Goal: Information Seeking & Learning: Compare options

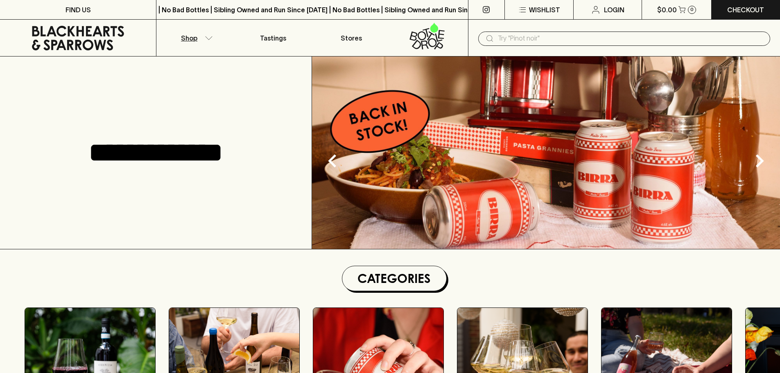
click at [212, 36] on icon "button" at bounding box center [209, 38] width 8 height 4
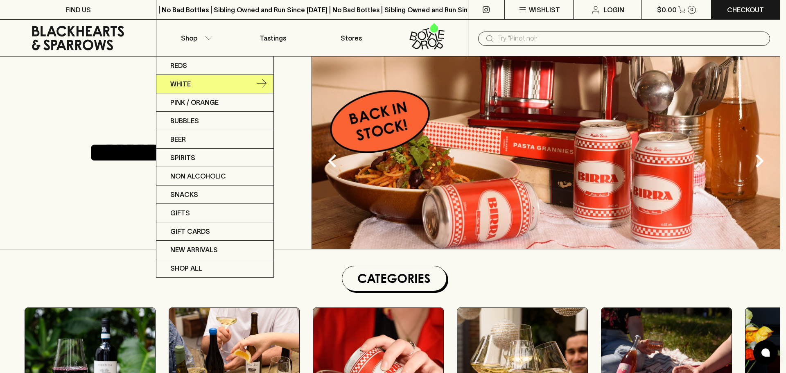
click at [188, 84] on p "White" at bounding box center [180, 84] width 20 height 10
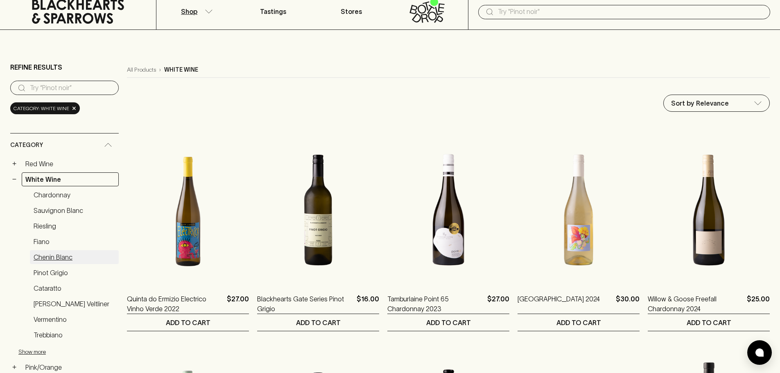
scroll to position [41, 0]
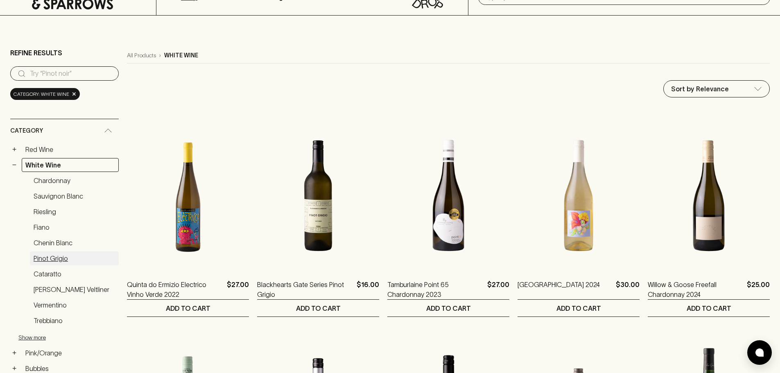
click at [52, 258] on link "Pinot Grigio" at bounding box center [74, 258] width 89 height 14
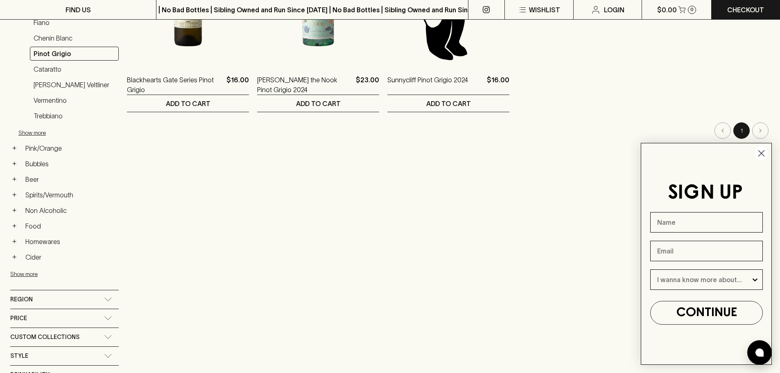
scroll to position [164, 0]
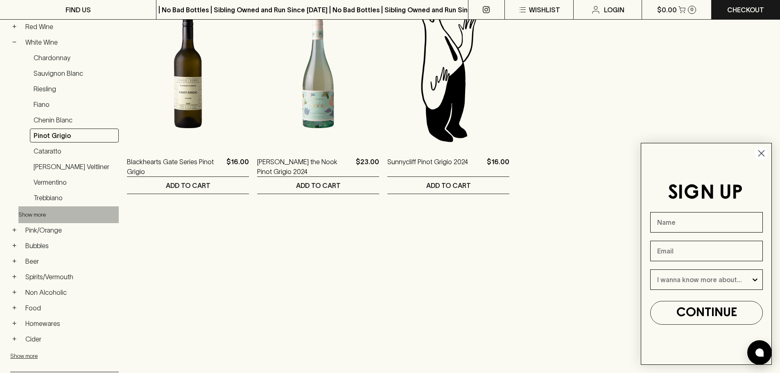
click at [25, 213] on button "Show more" at bounding box center [71, 214] width 107 height 17
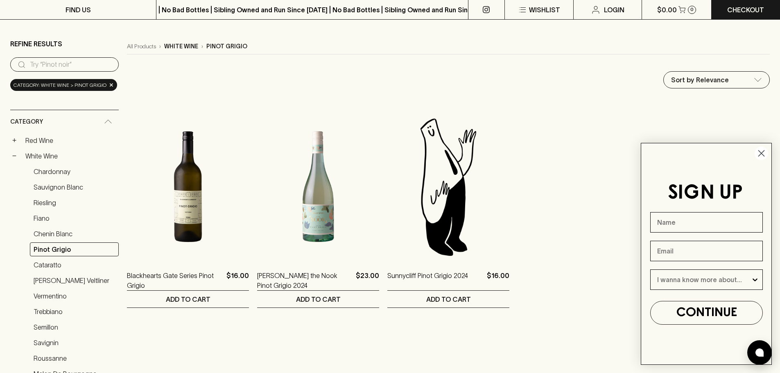
scroll to position [41, 0]
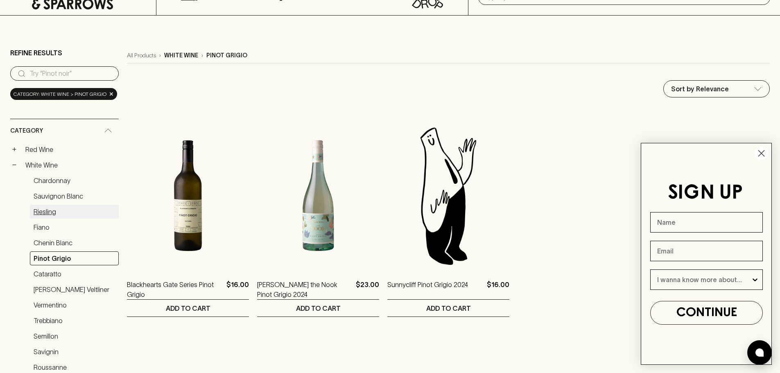
click at [50, 212] on link "Riesling" at bounding box center [74, 212] width 89 height 14
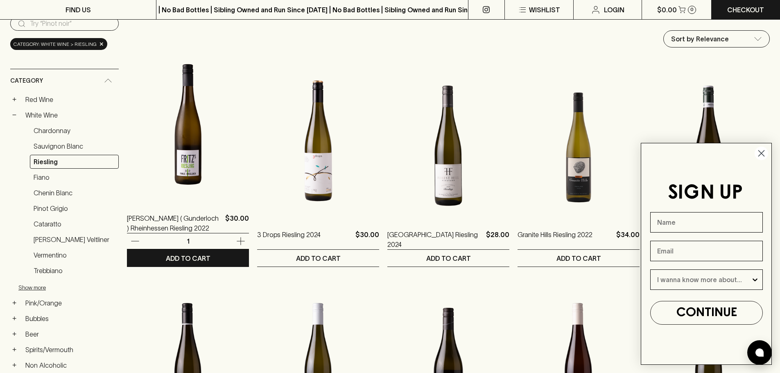
scroll to position [205, 0]
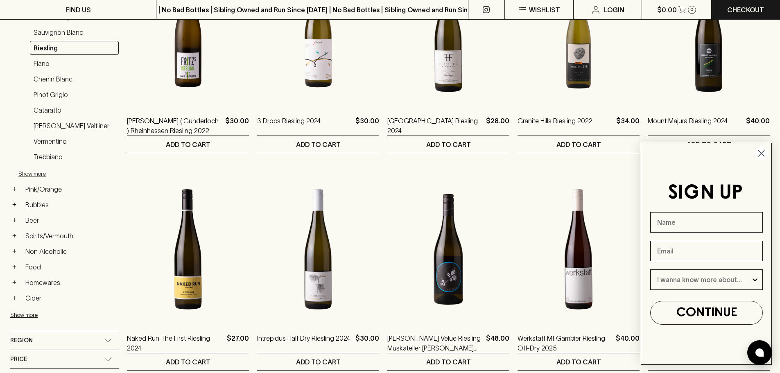
click at [757, 152] on circle "Close dialog" at bounding box center [761, 154] width 14 height 14
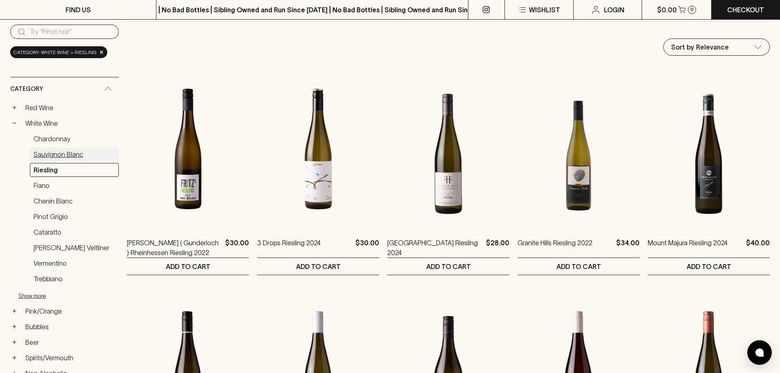
scroll to position [82, 0]
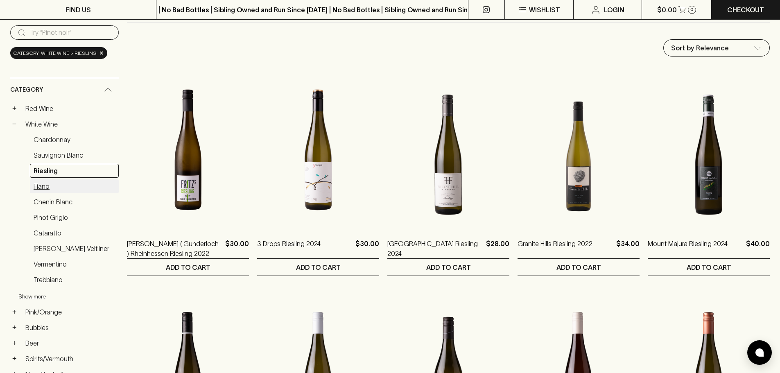
click at [43, 182] on link "Fiano" at bounding box center [74, 186] width 89 height 14
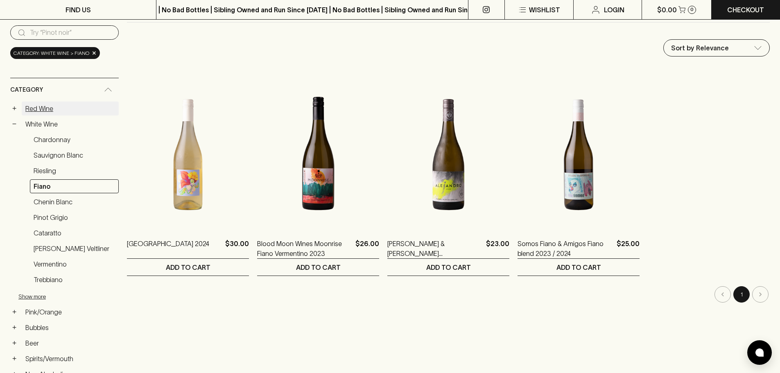
click at [36, 110] on link "Red Wine" at bounding box center [70, 109] width 97 height 14
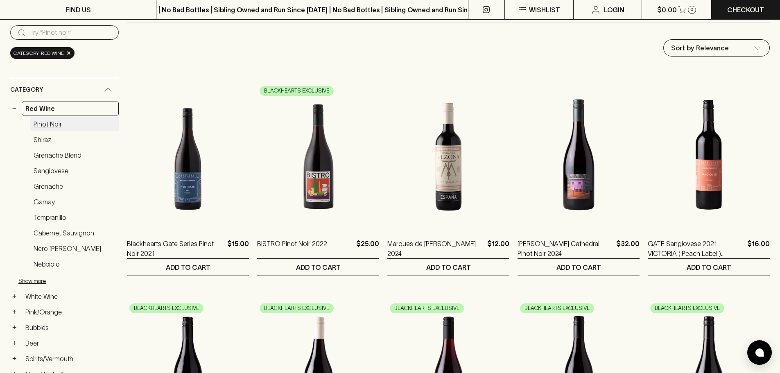
click at [52, 126] on link "Pinot Noir" at bounding box center [74, 124] width 89 height 14
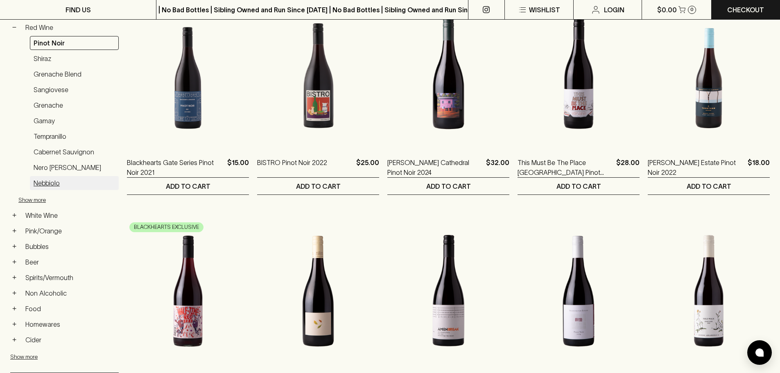
scroll to position [164, 0]
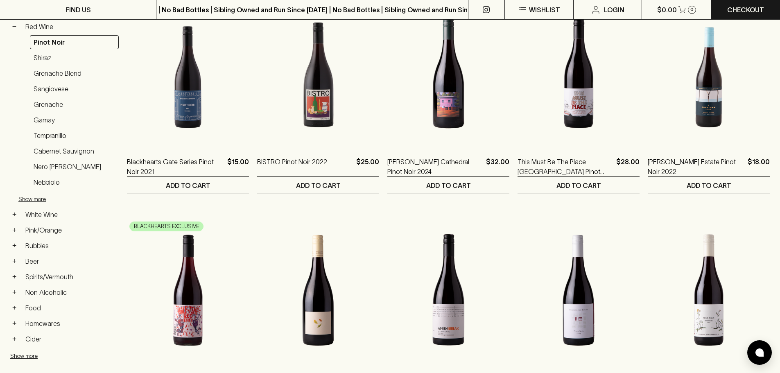
click at [36, 237] on ul "− Red Wine Pinot Noir Shiraz Grenache Blend Sangiovese Grenache Gamay Tempranil…" at bounding box center [64, 192] width 108 height 345
click at [37, 229] on link "Pink/Orange" at bounding box center [70, 230] width 97 height 14
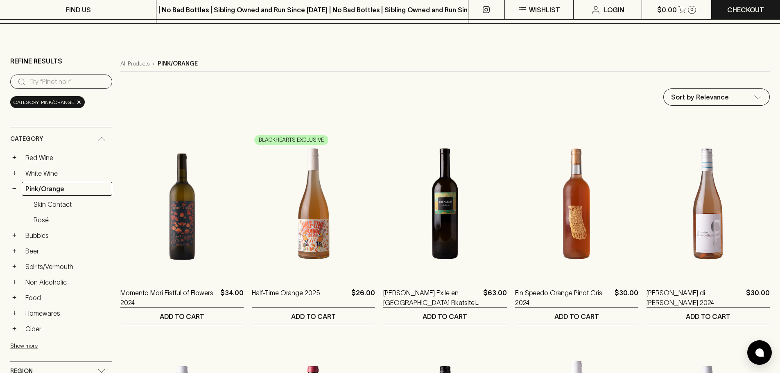
scroll to position [23, 0]
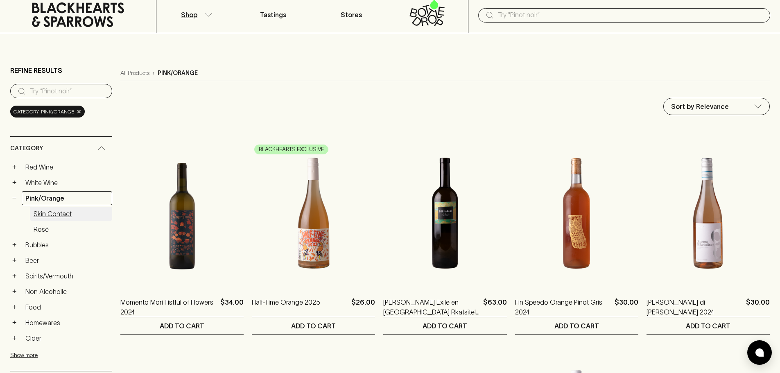
click at [66, 213] on link "Skin Contact" at bounding box center [71, 214] width 82 height 14
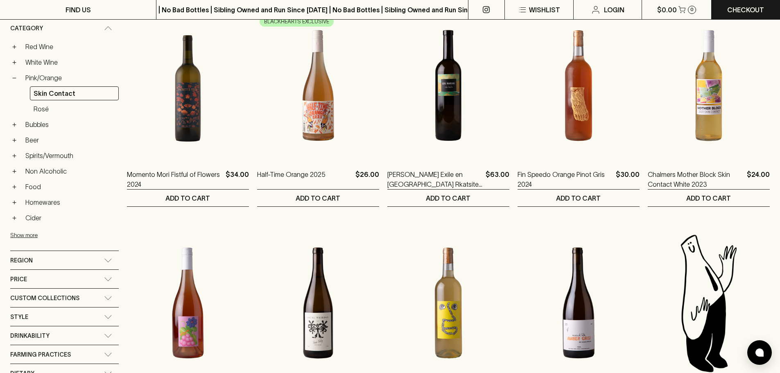
scroll to position [272, 0]
